Goal: Task Accomplishment & Management: Manage account settings

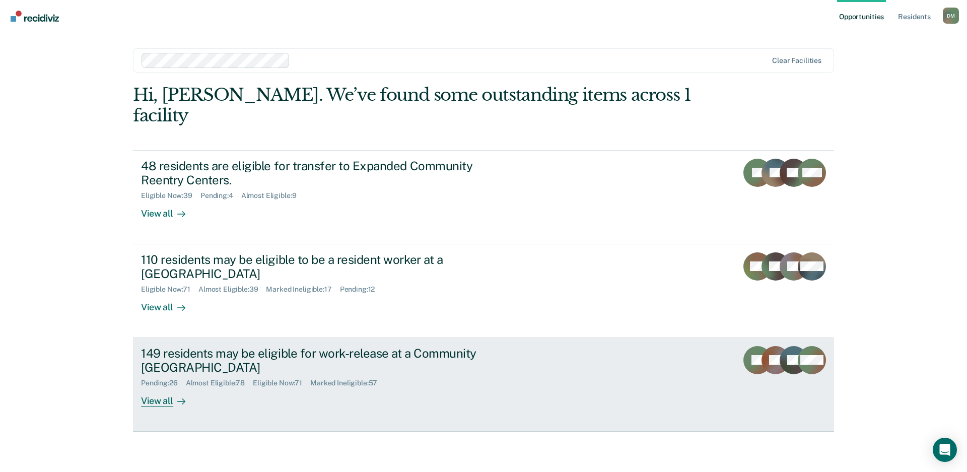
click at [491, 346] on div "149 residents may be eligible for work-release at a Community [GEOGRAPHIC_DATA]" at bounding box center [317, 360] width 353 height 29
click at [663, 360] on link "149 residents may be eligible for work-release at a Community Reentry Center Pe…" at bounding box center [483, 385] width 701 height 94
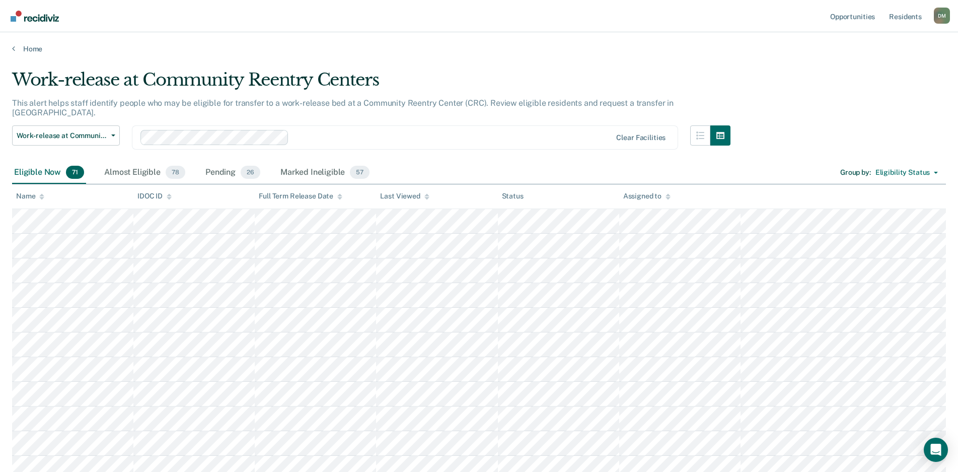
click at [427, 198] on icon at bounding box center [426, 196] width 5 height 7
click at [425, 198] on icon at bounding box center [426, 196] width 5 height 7
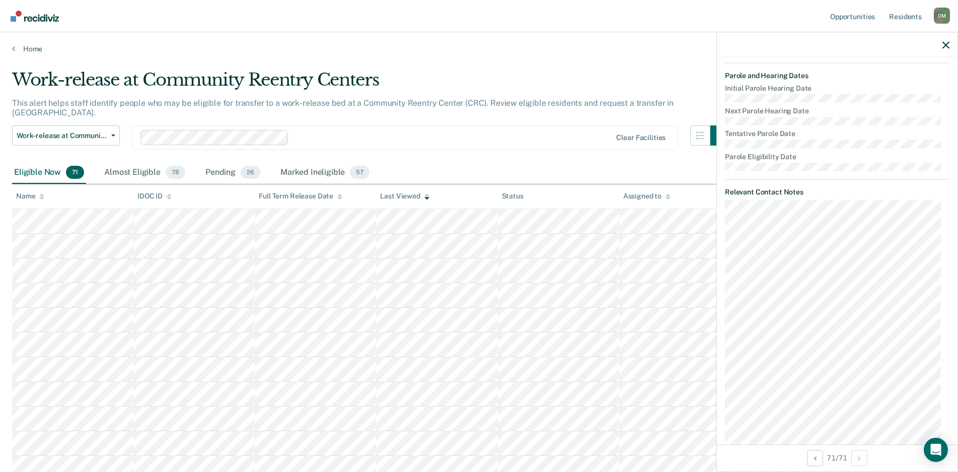
scroll to position [453, 0]
click at [139, 162] on div "Almost Eligible 78" at bounding box center [144, 173] width 85 height 22
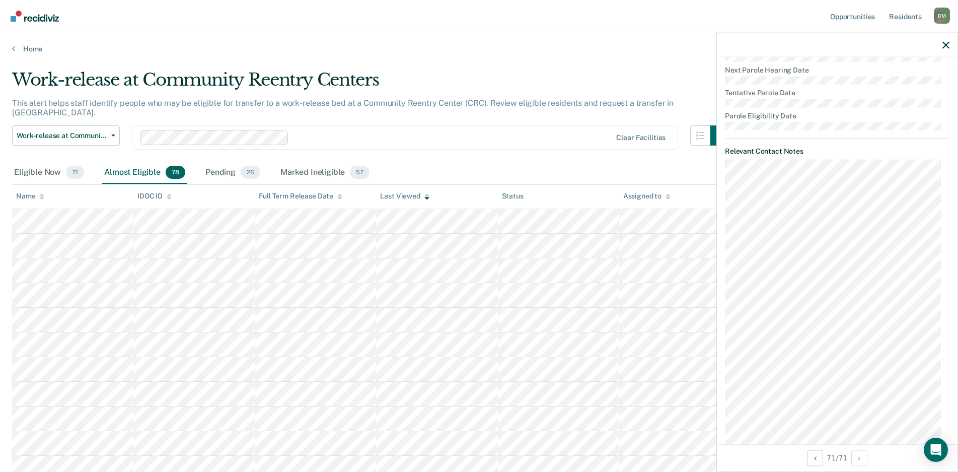
click at [462, 162] on div "Eligible Now 71 Almost Eligible 78 Pending 26 Marked Ineligible 57 Group by : E…" at bounding box center [479, 173] width 934 height 23
click at [83, 131] on span "Work-release at Community Reentry Centers" at bounding box center [62, 135] width 91 height 9
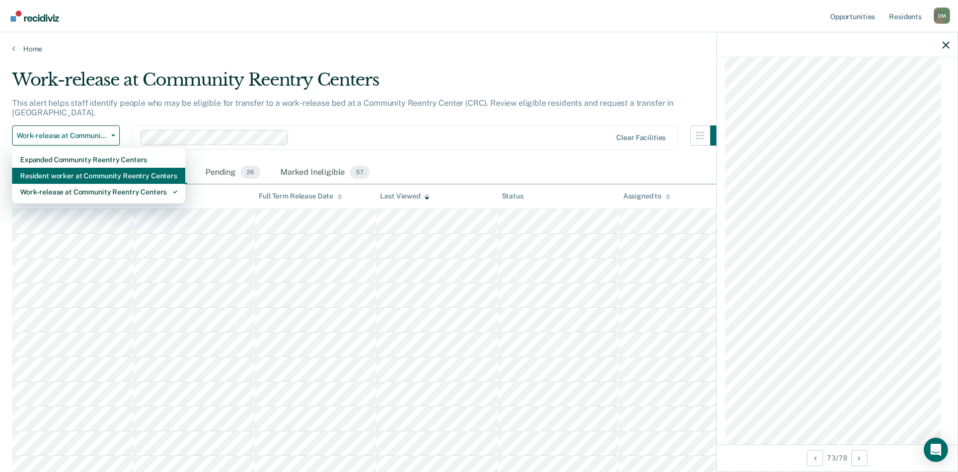
click at [77, 168] on div "Resident worker at Community Reentry Centers" at bounding box center [98, 176] width 157 height 16
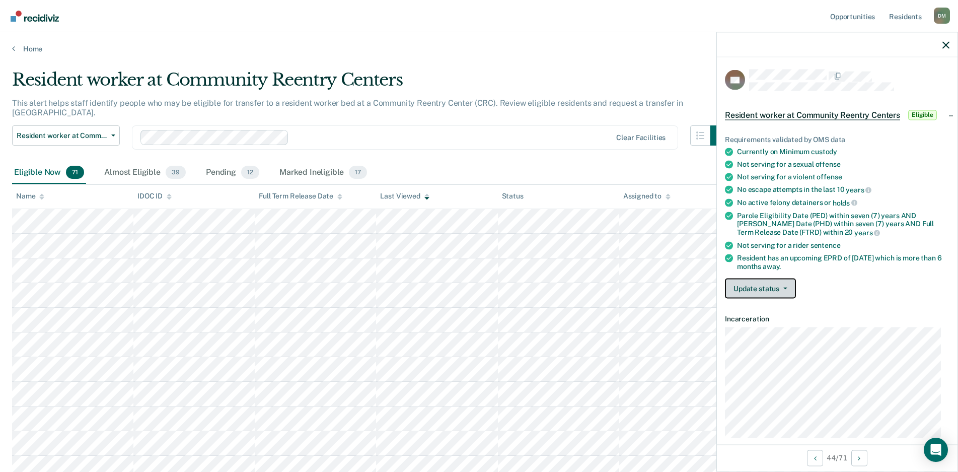
click at [762, 292] on button "Update status" at bounding box center [760, 288] width 71 height 20
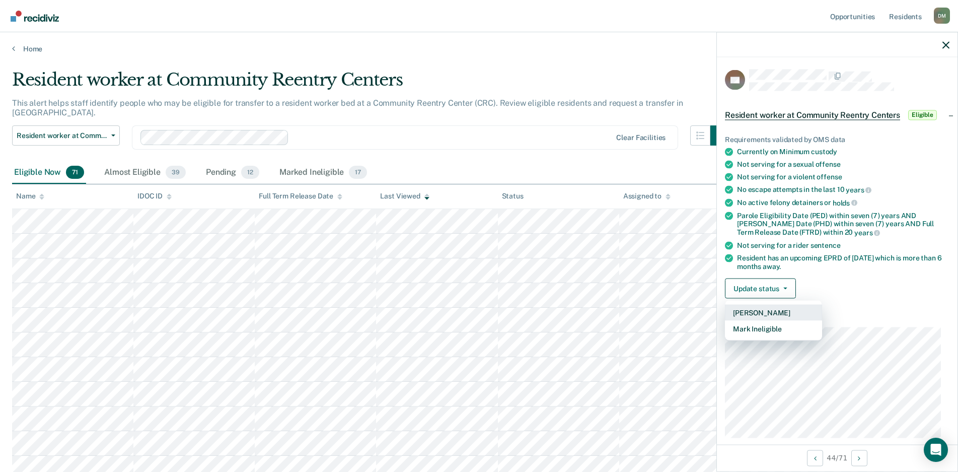
click at [758, 312] on button "[PERSON_NAME]" at bounding box center [773, 313] width 97 height 16
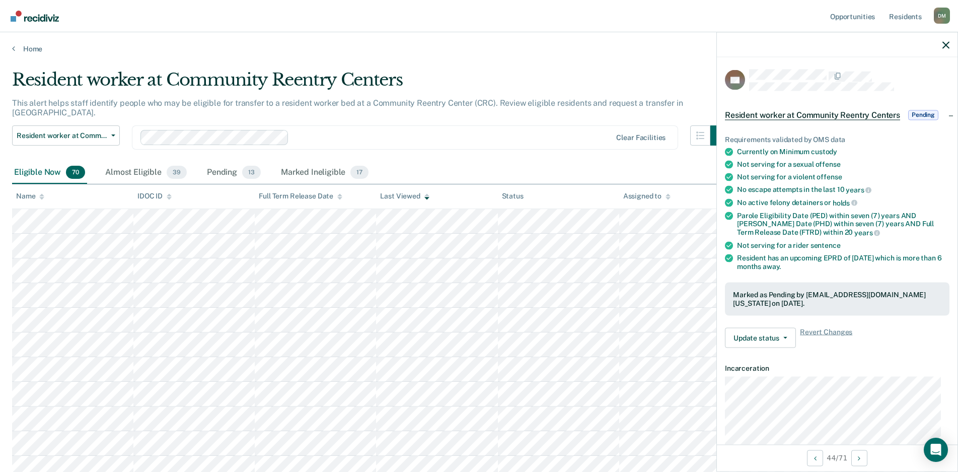
click at [951, 47] on div at bounding box center [837, 44] width 241 height 25
click at [947, 45] on icon "button" at bounding box center [946, 44] width 7 height 7
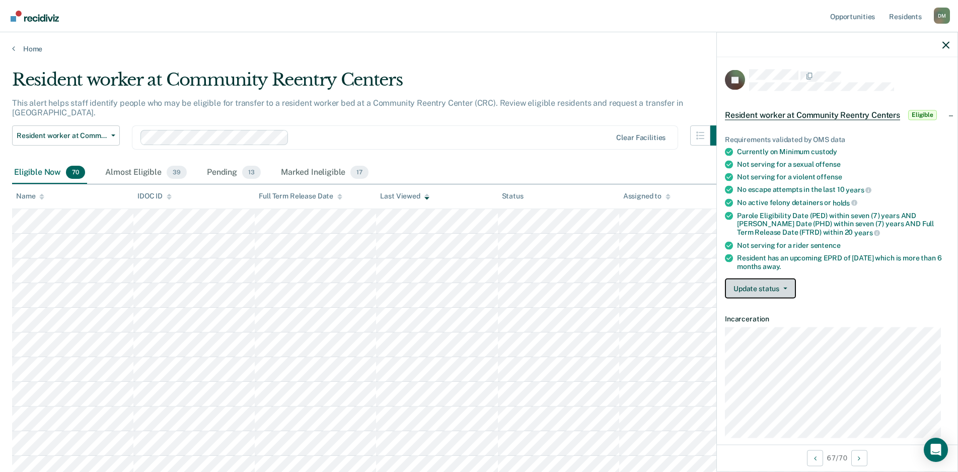
click at [767, 282] on button "Update status" at bounding box center [760, 288] width 71 height 20
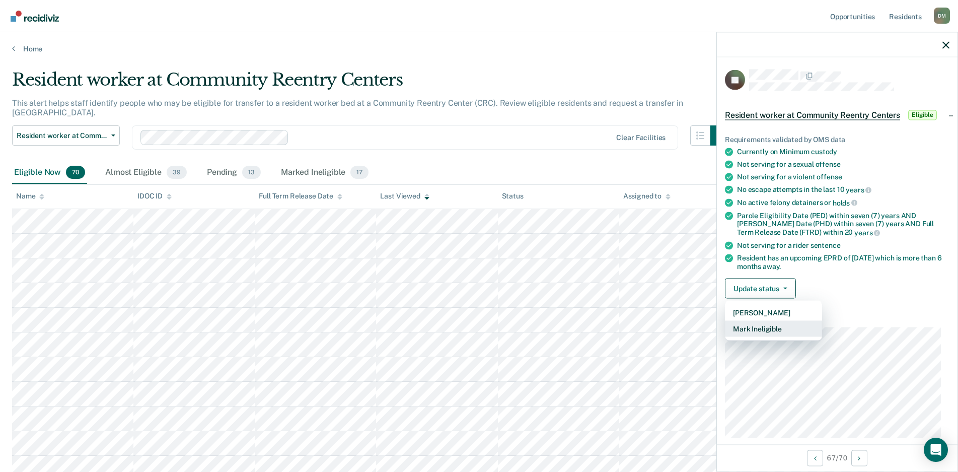
click at [758, 330] on button "Mark Ineligible" at bounding box center [773, 329] width 97 height 16
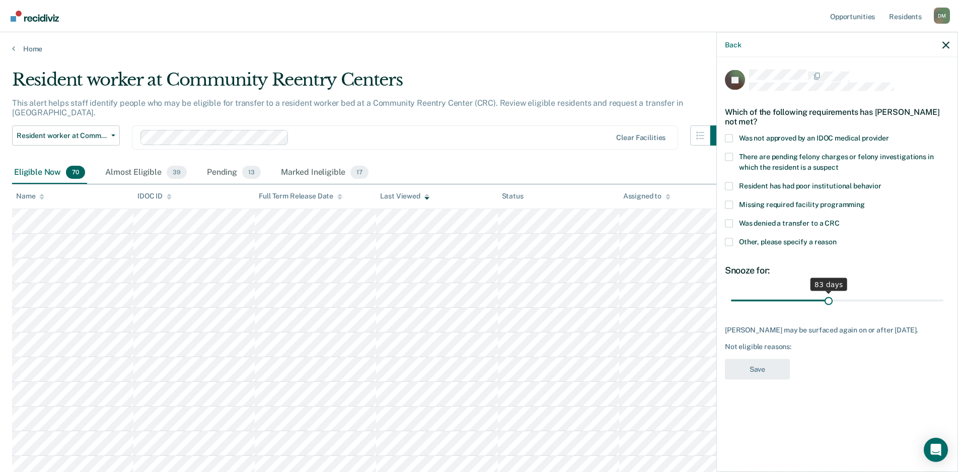
drag, startPoint x: 805, startPoint y: 299, endPoint x: 829, endPoint y: 303, distance: 24.0
type input "83"
click at [829, 303] on input "range" at bounding box center [837, 301] width 212 height 18
click at [731, 222] on span at bounding box center [729, 223] width 8 height 8
click at [840, 219] on input "Was denied a transfer to a CRC" at bounding box center [840, 219] width 0 height 0
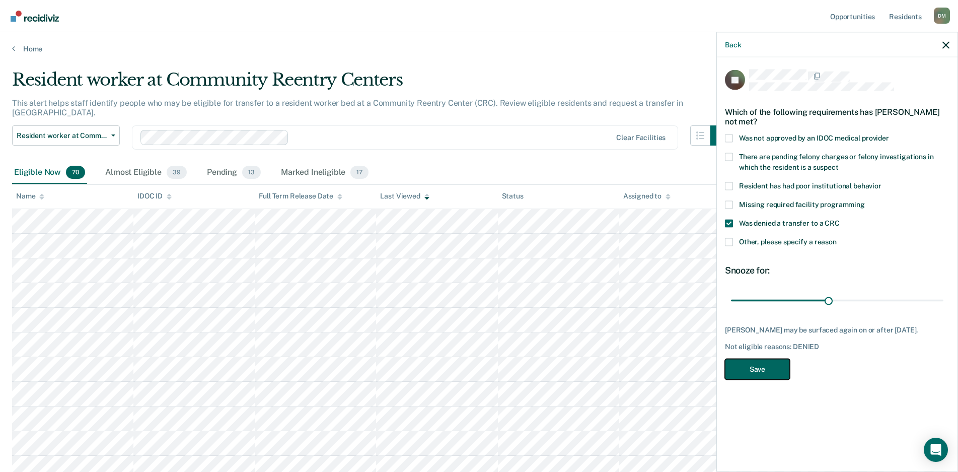
click at [769, 373] on button "Save" at bounding box center [757, 368] width 65 height 21
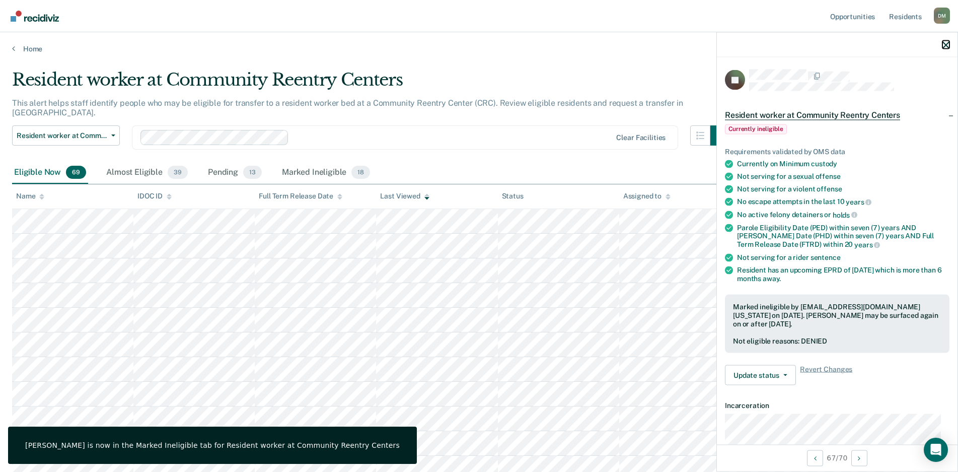
click at [947, 44] on icon "button" at bounding box center [946, 44] width 7 height 7
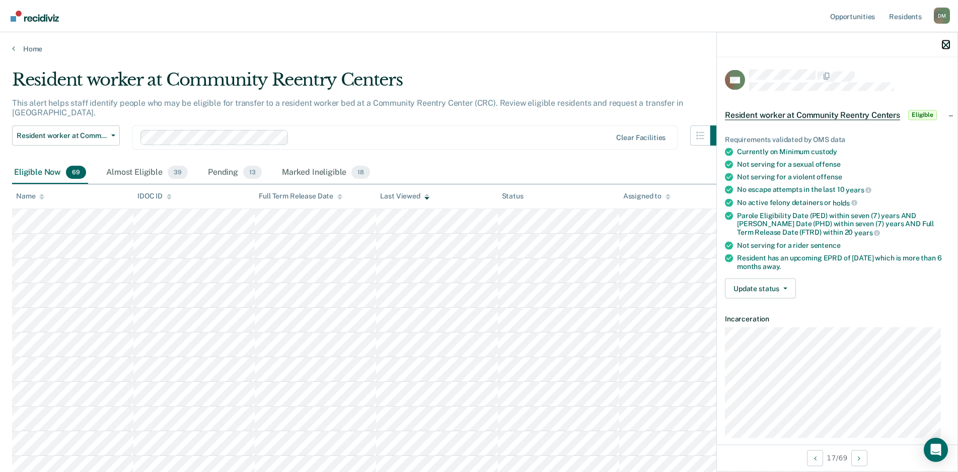
click at [946, 46] on icon "button" at bounding box center [946, 44] width 7 height 7
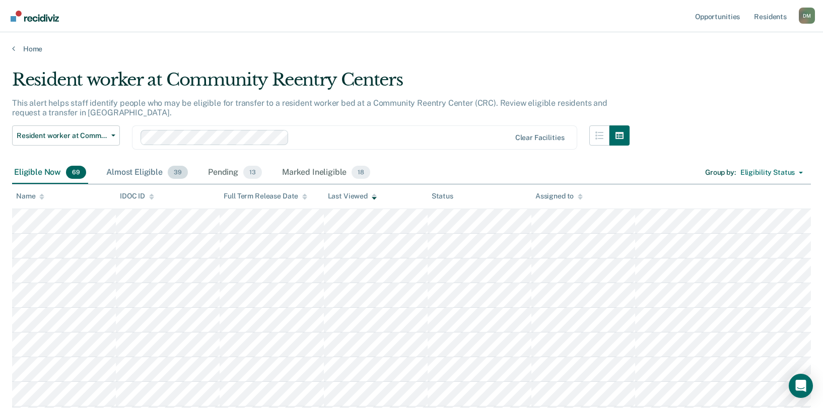
click at [146, 170] on div "Almost Eligible 39" at bounding box center [147, 173] width 86 height 22
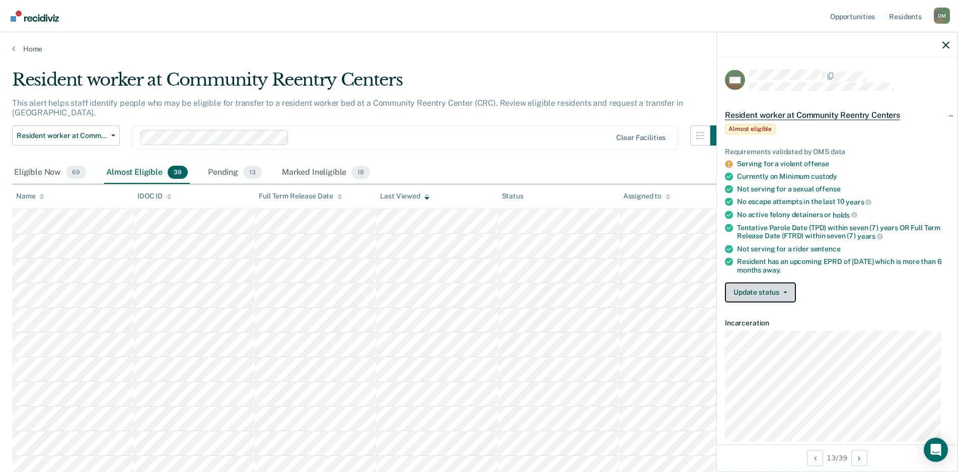
click at [767, 295] on button "Update status" at bounding box center [760, 292] width 71 height 20
click at [769, 329] on button "Mark Ineligible" at bounding box center [773, 332] width 97 height 16
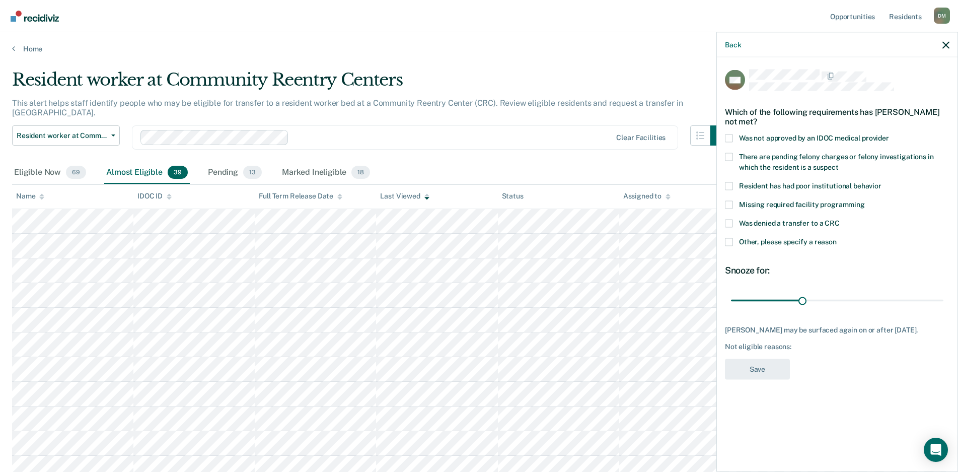
click at [731, 221] on span at bounding box center [729, 223] width 8 height 8
click at [840, 219] on input "Was denied a transfer to a CRC" at bounding box center [840, 219] width 0 height 0
click at [731, 240] on span at bounding box center [729, 242] width 8 height 8
click at [837, 238] on input "Other, please specify a reason" at bounding box center [837, 238] width 0 height 0
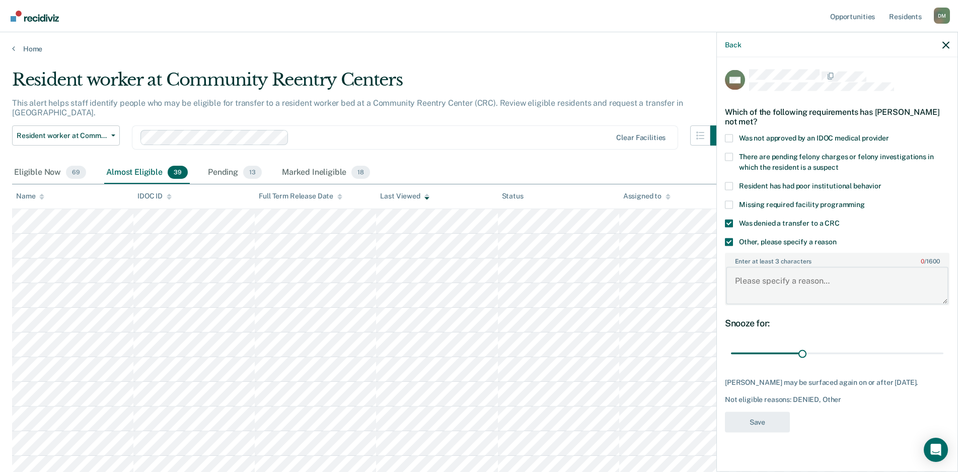
click at [771, 281] on textarea "Enter at least 3 characters 0 / 1600" at bounding box center [837, 285] width 223 height 37
type textarea "Violent history"
drag, startPoint x: 800, startPoint y: 353, endPoint x: 768, endPoint y: 353, distance: 31.2
type input "30"
click at [768, 353] on input "range" at bounding box center [837, 353] width 212 height 18
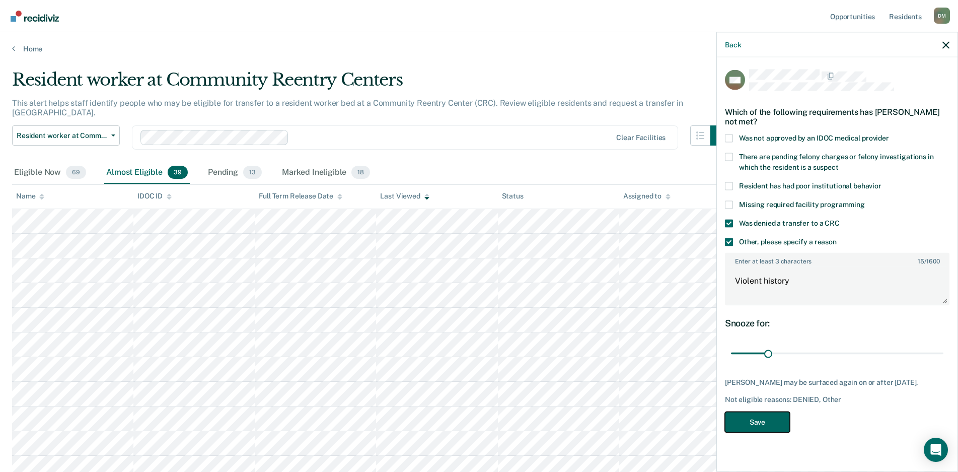
click at [745, 432] on button "Save" at bounding box center [757, 421] width 65 height 21
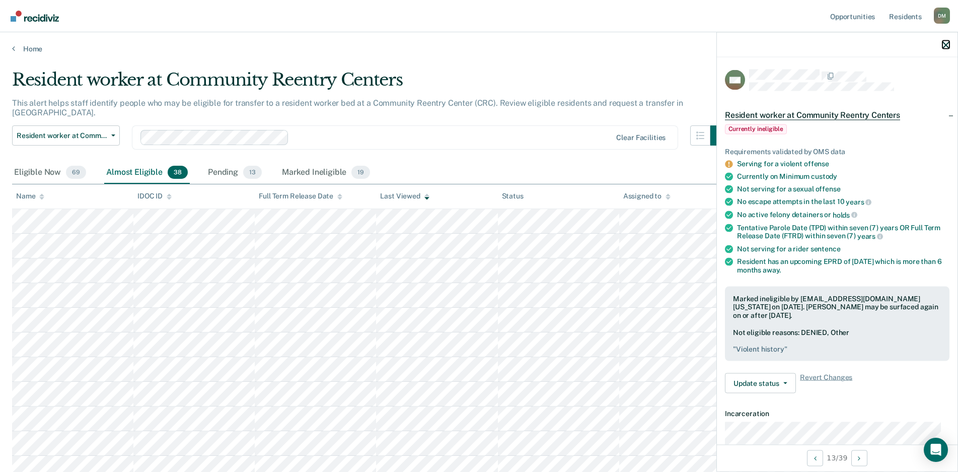
click at [945, 42] on icon "button" at bounding box center [946, 44] width 7 height 7
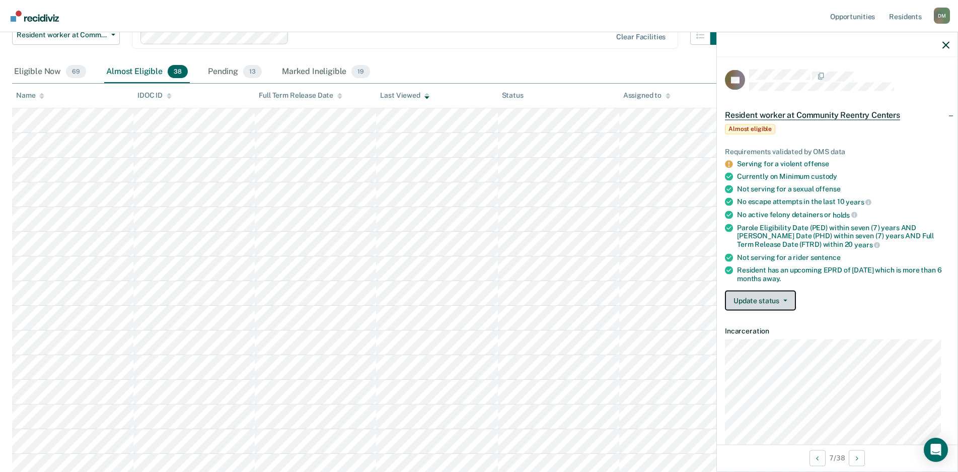
click at [780, 306] on button "Update status" at bounding box center [760, 301] width 71 height 20
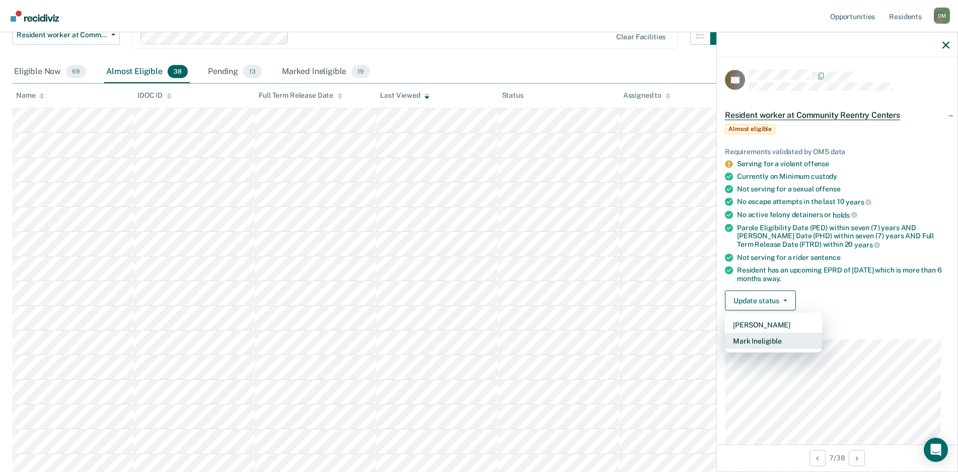
click at [758, 339] on button "Mark Ineligible" at bounding box center [773, 341] width 97 height 16
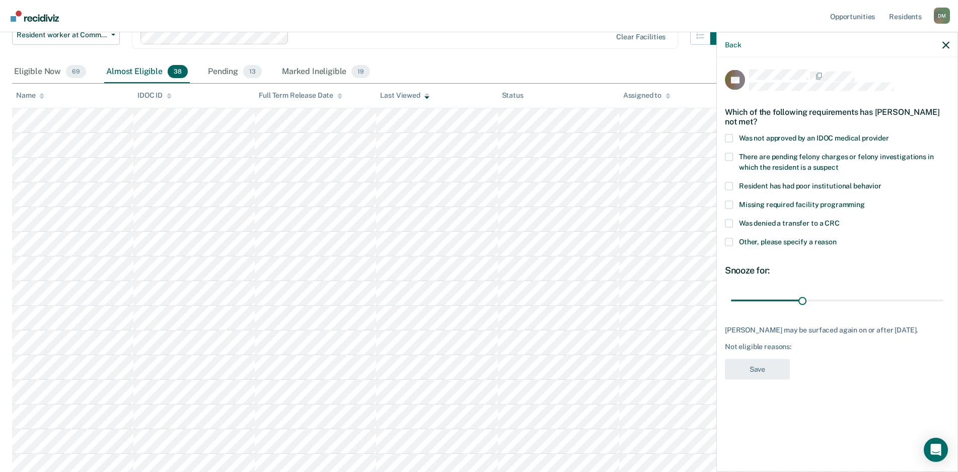
click at [733, 242] on span at bounding box center [729, 242] width 8 height 8
click at [837, 238] on input "Other, please specify a reason" at bounding box center [837, 238] width 0 height 0
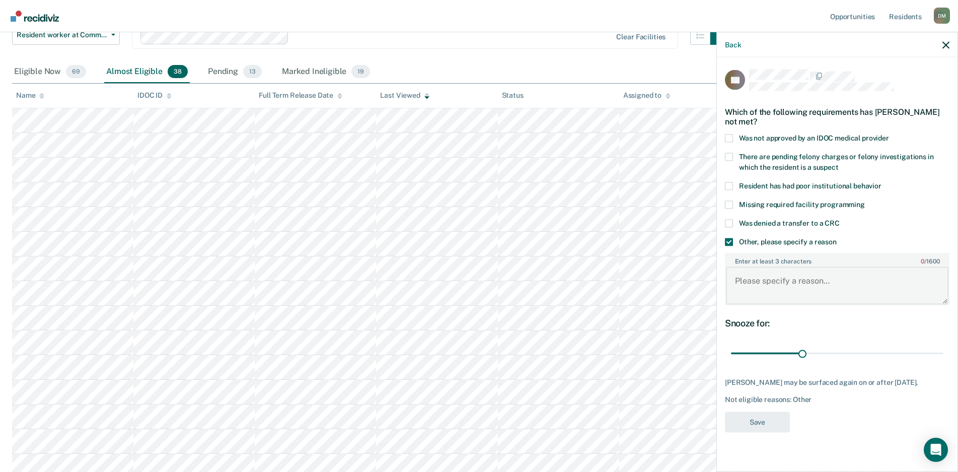
click at [743, 275] on textarea "Enter at least 3 characters 0 / 1600" at bounding box center [837, 285] width 223 height 37
type textarea "Classification pilot hold"
click at [745, 412] on button "Save" at bounding box center [757, 421] width 65 height 21
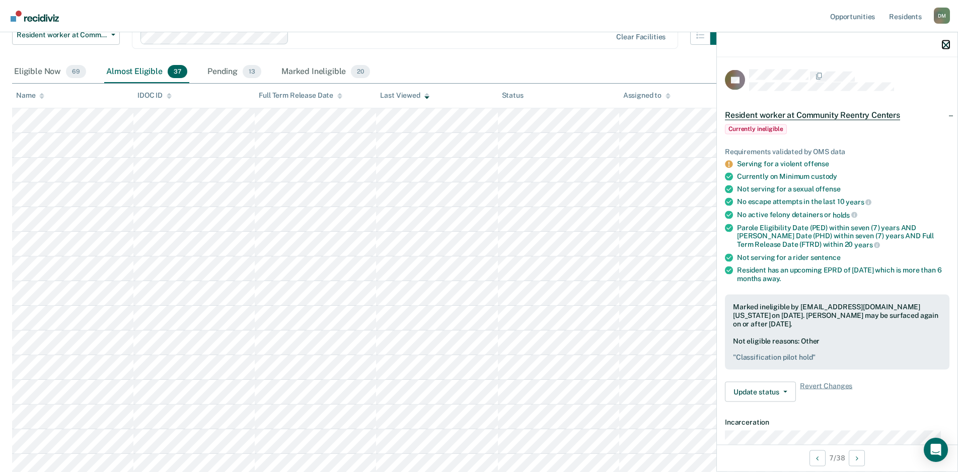
click at [949, 48] on icon "button" at bounding box center [946, 44] width 7 height 7
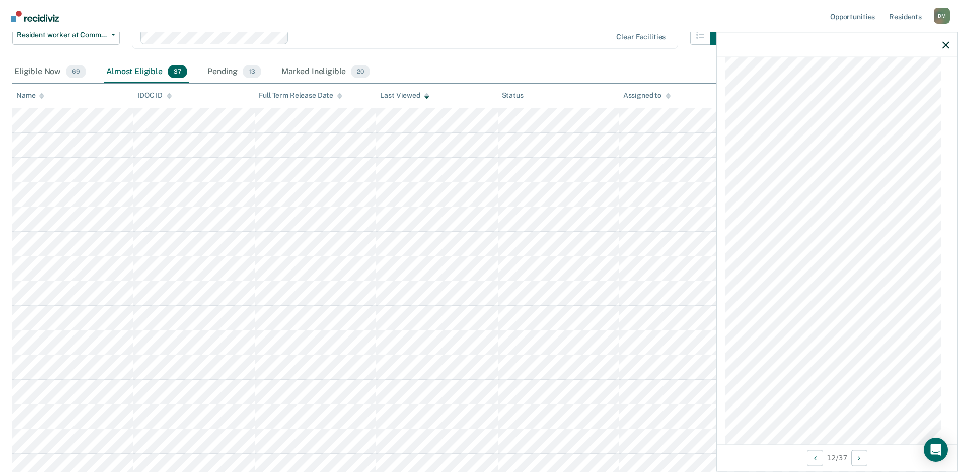
scroll to position [1057, 0]
click at [943, 46] on icon "button" at bounding box center [946, 44] width 7 height 7
